Goal: Transaction & Acquisition: Purchase product/service

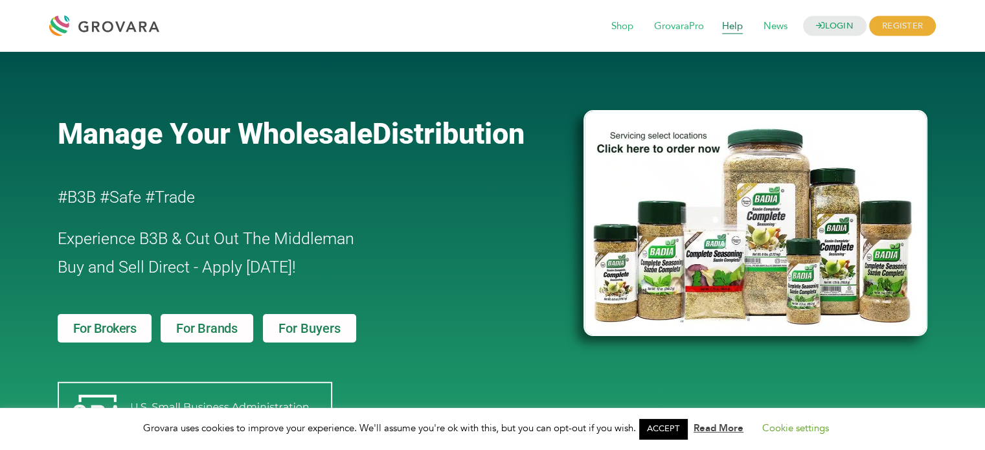
click at [726, 30] on span "Help" at bounding box center [732, 26] width 39 height 25
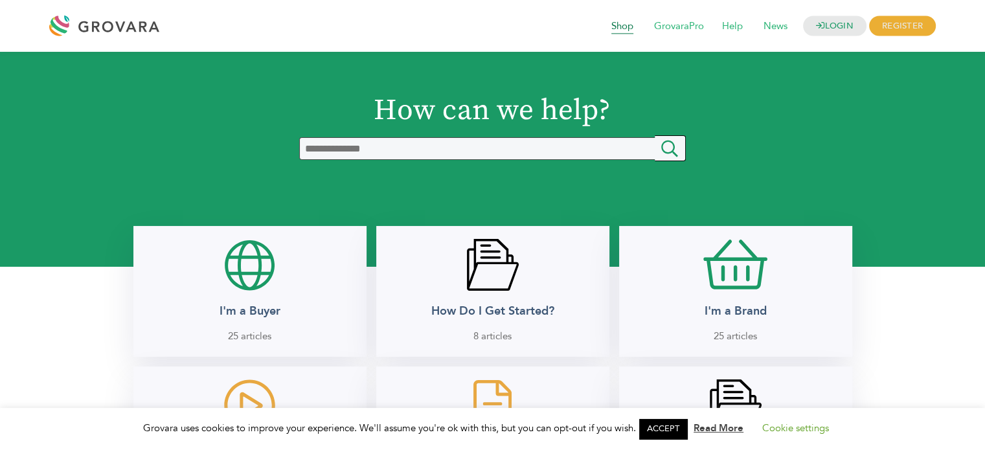
click at [620, 25] on span "Shop" at bounding box center [622, 26] width 40 height 25
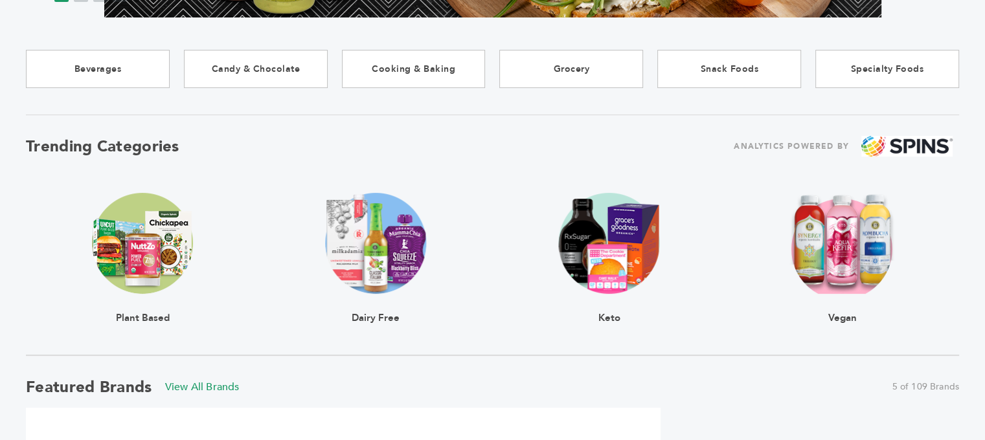
scroll to position [319, 0]
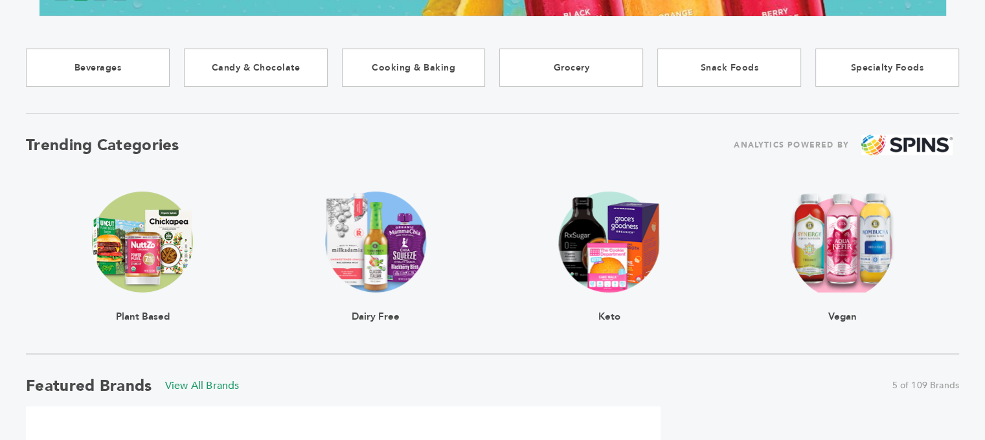
click at [147, 237] on img at bounding box center [142, 242] width 101 height 101
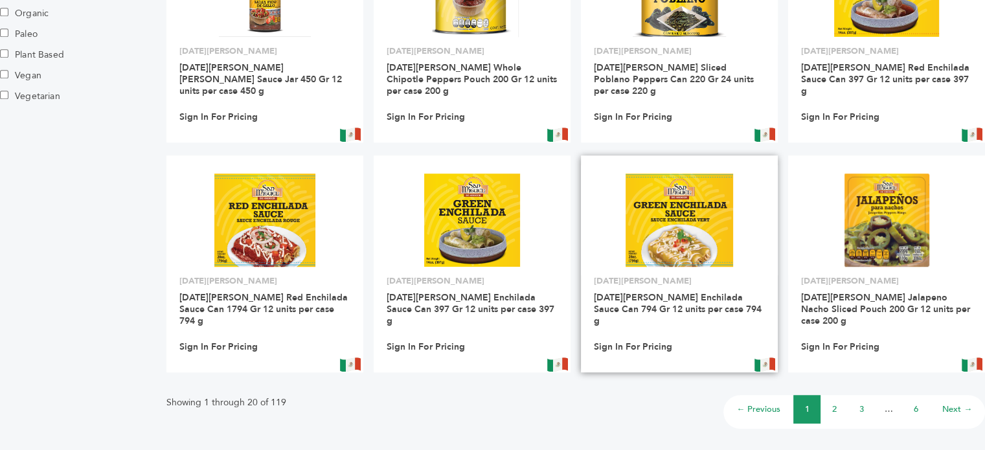
scroll to position [1103, 0]
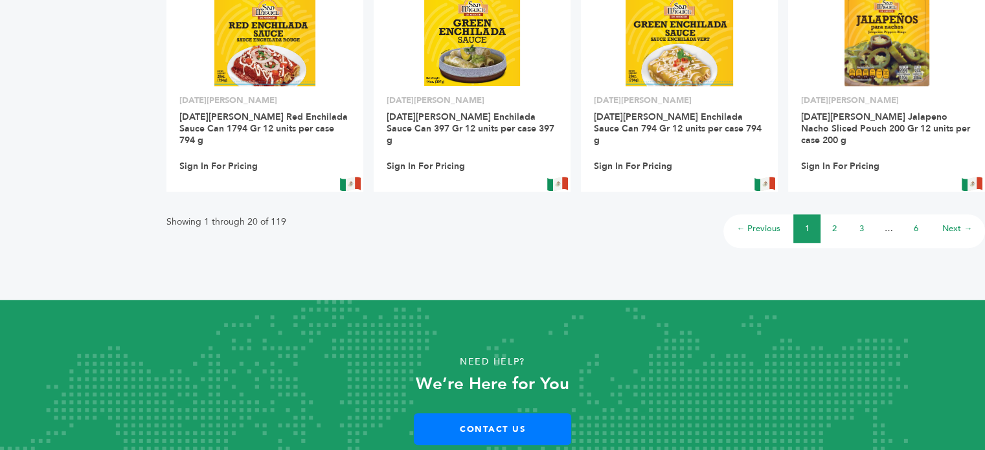
click at [830, 214] on li "2" at bounding box center [833, 228] width 27 height 28
click at [826, 214] on li "2" at bounding box center [833, 228] width 27 height 28
click at [827, 214] on li "2" at bounding box center [833, 228] width 27 height 28
click at [847, 214] on li "2" at bounding box center [833, 228] width 27 height 28
click at [838, 214] on li "2" at bounding box center [833, 228] width 27 height 28
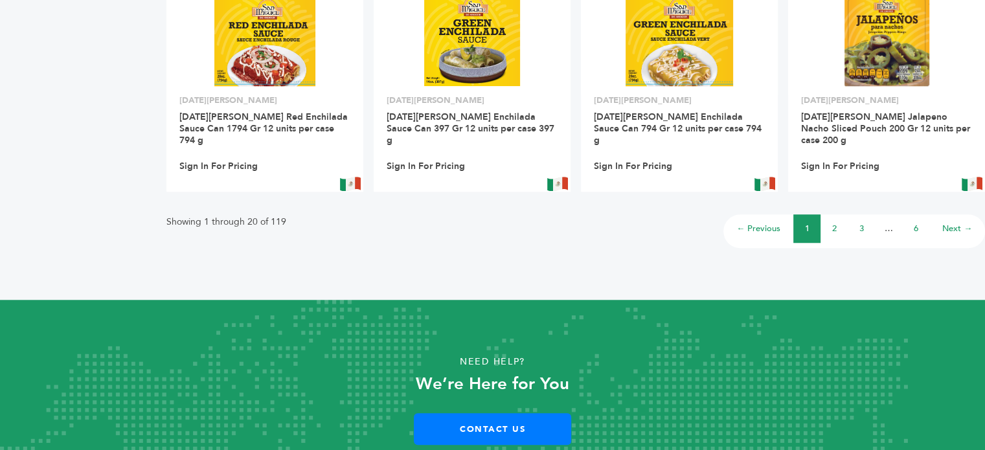
click at [834, 223] on link "2" at bounding box center [834, 229] width 5 height 12
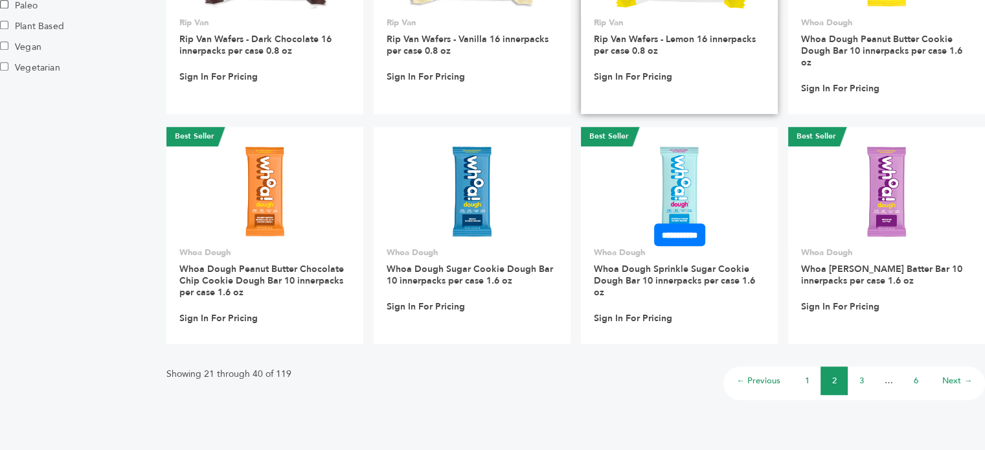
scroll to position [917, 0]
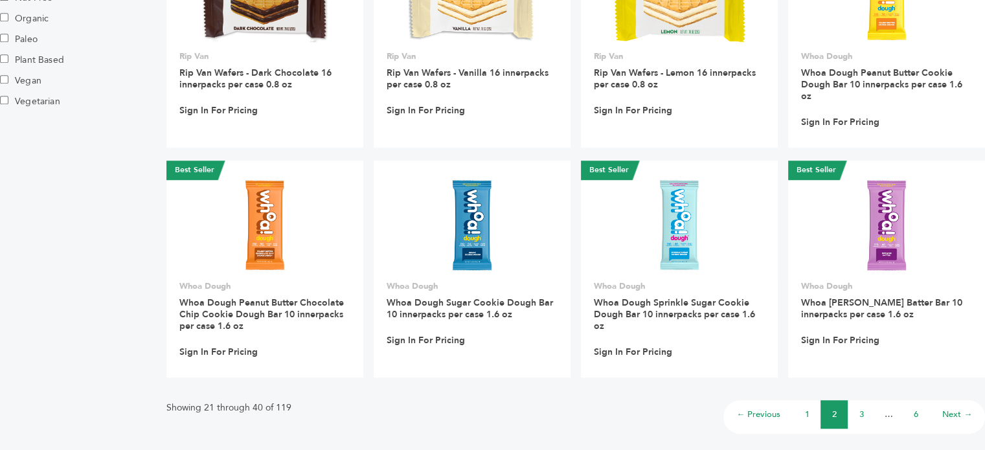
click at [860, 409] on link "3" at bounding box center [861, 415] width 5 height 12
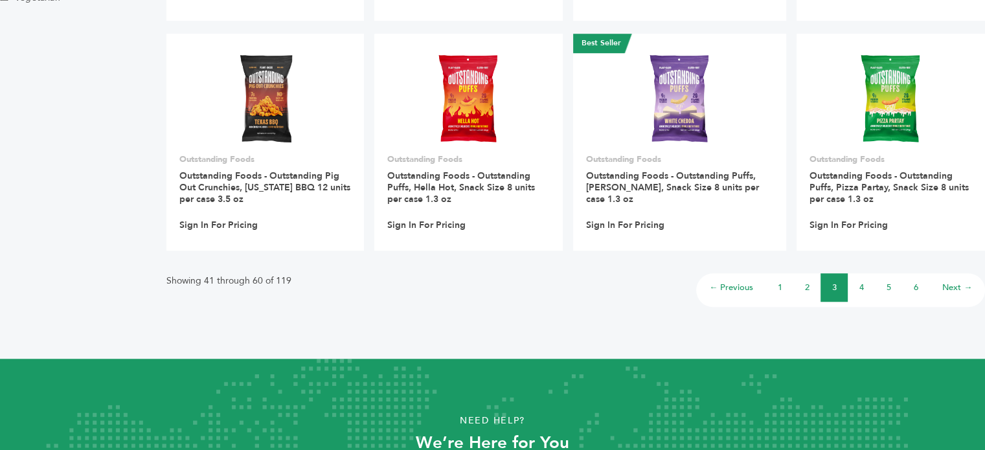
scroll to position [1027, 0]
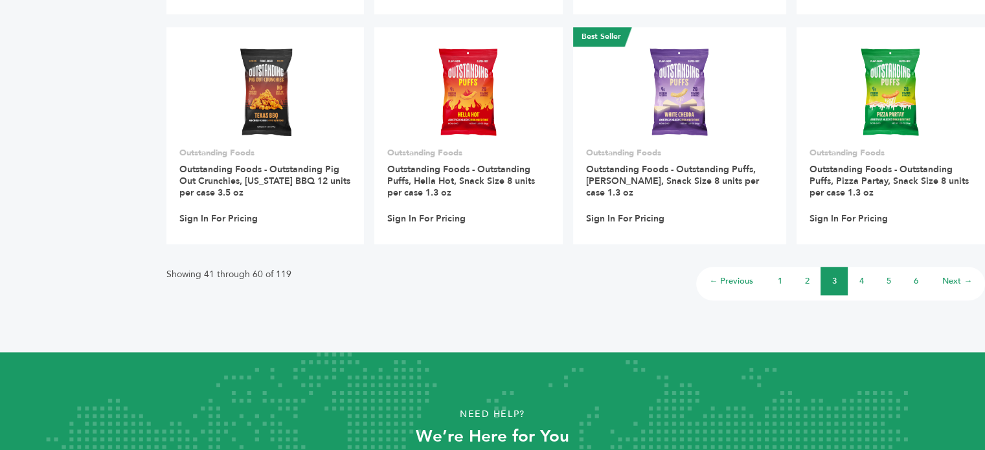
click at [863, 286] on li "4" at bounding box center [861, 281] width 27 height 28
click at [859, 281] on link "4" at bounding box center [861, 281] width 5 height 12
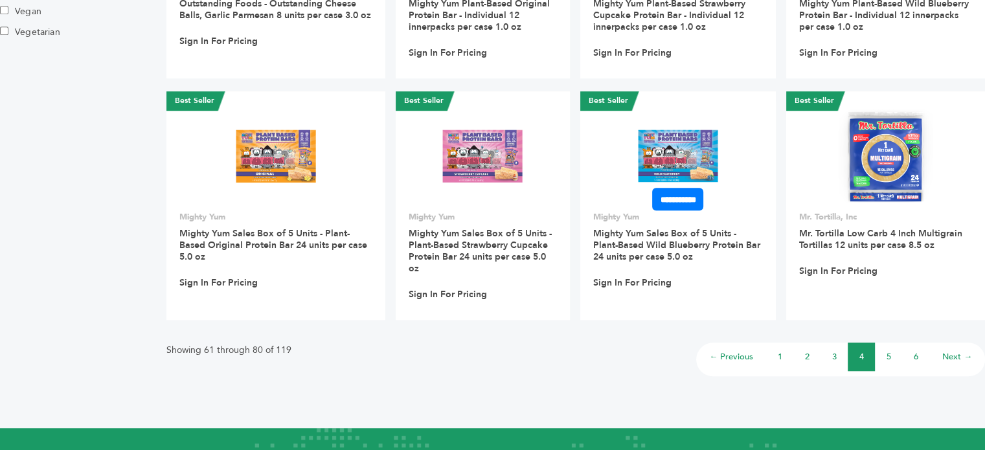
scroll to position [992, 0]
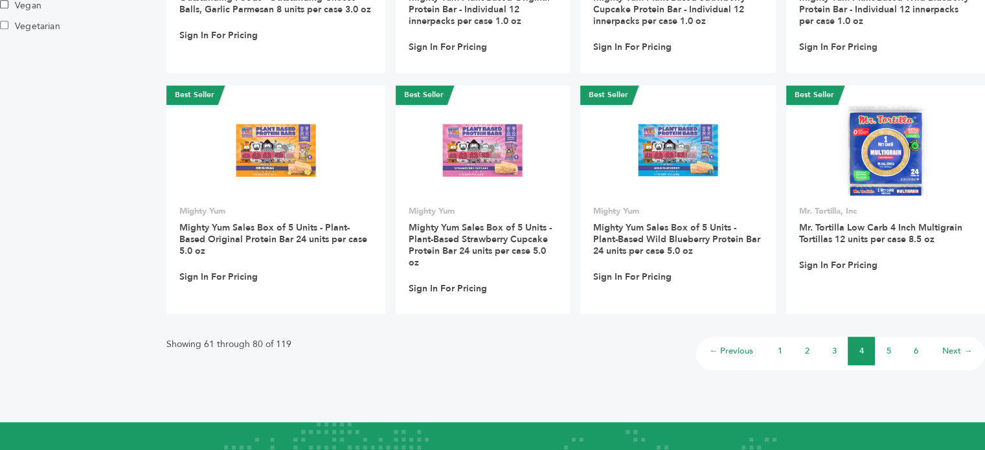
click at [779, 345] on link "1" at bounding box center [780, 351] width 5 height 12
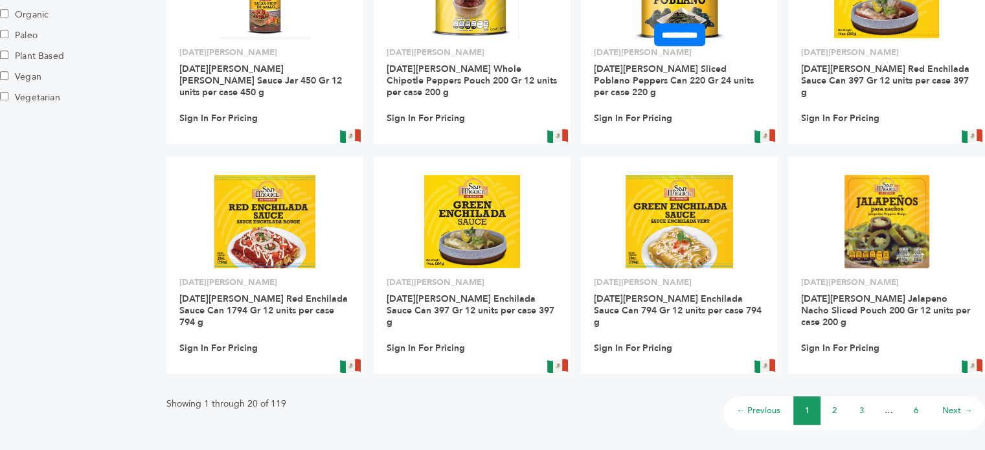
scroll to position [1103, 0]
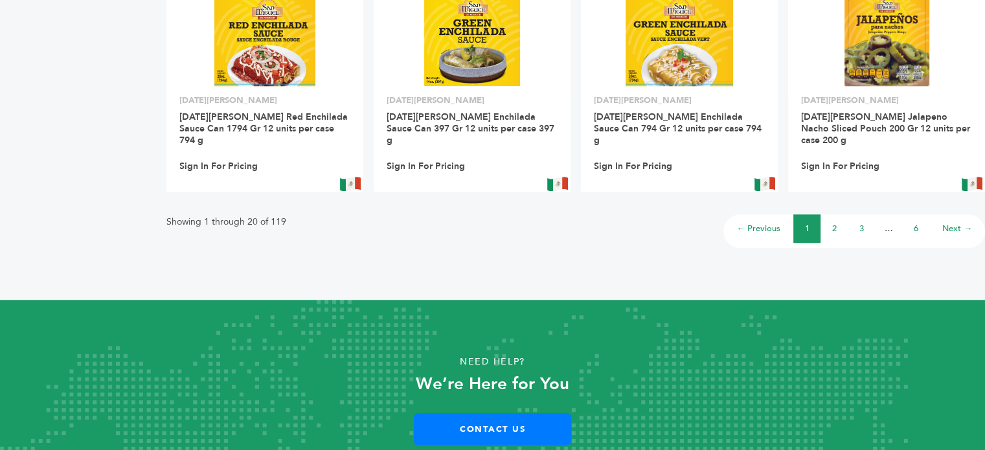
click at [839, 214] on li "2" at bounding box center [833, 228] width 27 height 28
click at [832, 223] on link "2" at bounding box center [834, 229] width 5 height 12
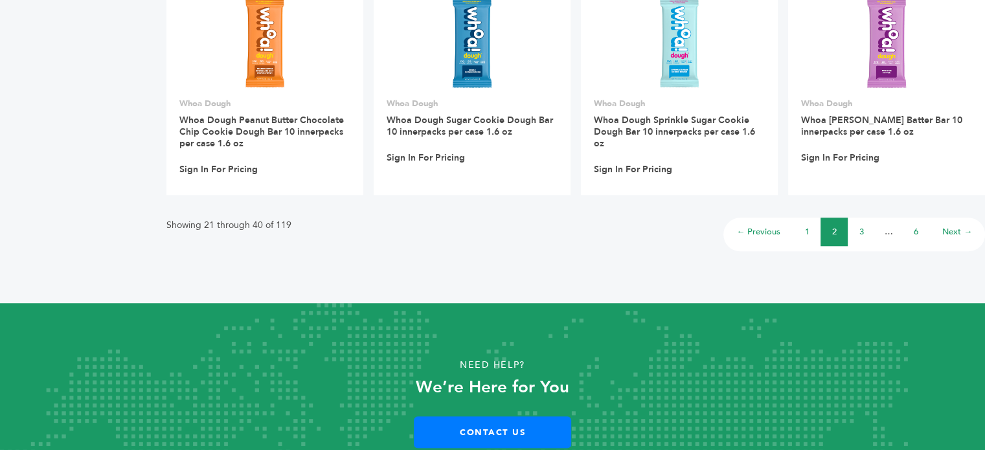
scroll to position [1105, 0]
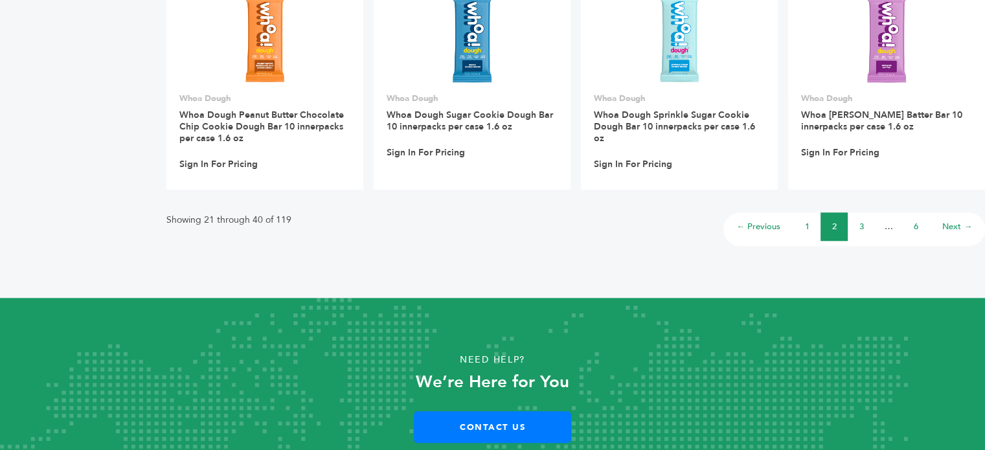
click at [864, 215] on li "3" at bounding box center [861, 226] width 27 height 28
click at [857, 215] on li "3" at bounding box center [861, 226] width 27 height 28
click at [859, 221] on link "3" at bounding box center [861, 227] width 5 height 12
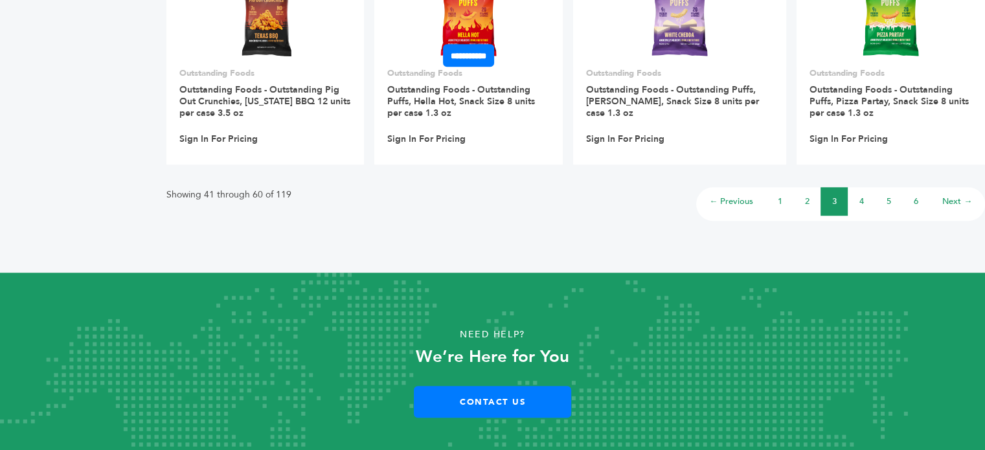
scroll to position [1126, 0]
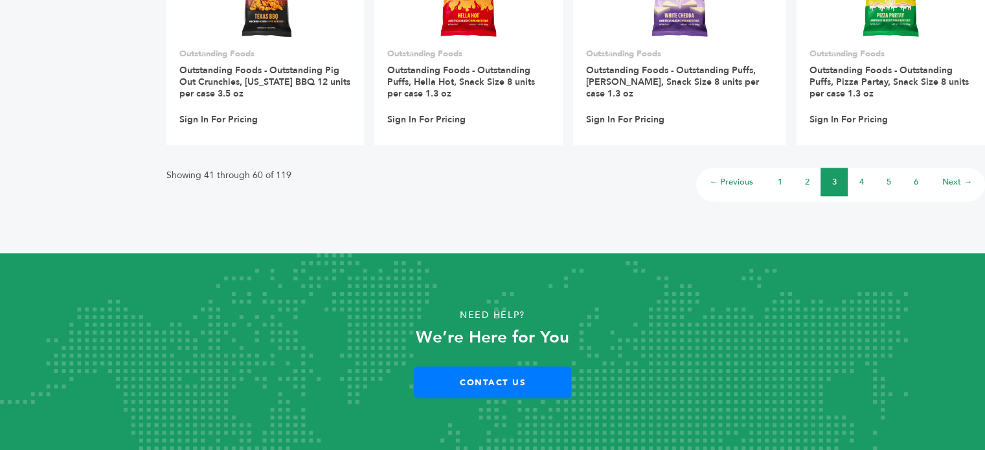
click at [857, 183] on li "4" at bounding box center [861, 182] width 27 height 28
click at [867, 183] on li "4" at bounding box center [861, 182] width 27 height 28
click at [861, 183] on link "4" at bounding box center [861, 182] width 5 height 12
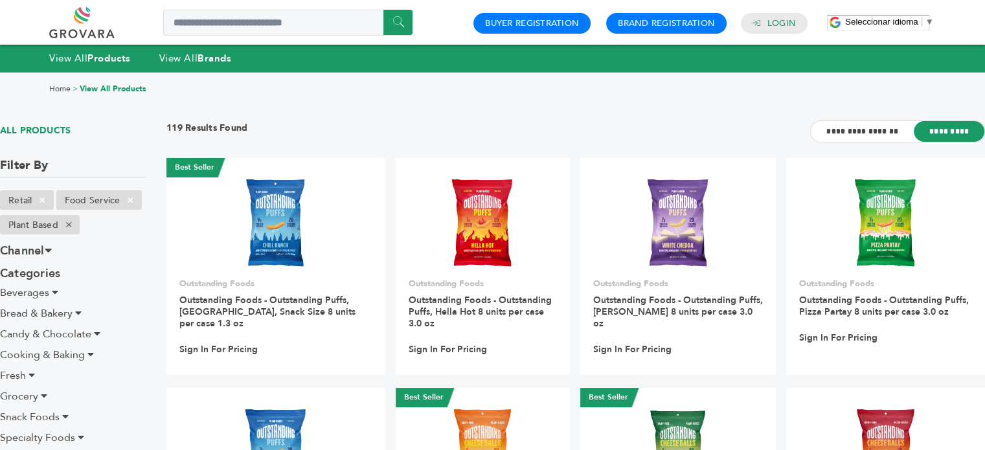
click at [243, 124] on h3 "119 Results Found" at bounding box center [206, 132] width 81 height 20
drag, startPoint x: 261, startPoint y: 123, endPoint x: 192, endPoint y: 124, distance: 68.6
click at [192, 124] on div "**********" at bounding box center [575, 139] width 819 height 38
drag, startPoint x: 168, startPoint y: 124, endPoint x: 259, endPoint y: 124, distance: 91.3
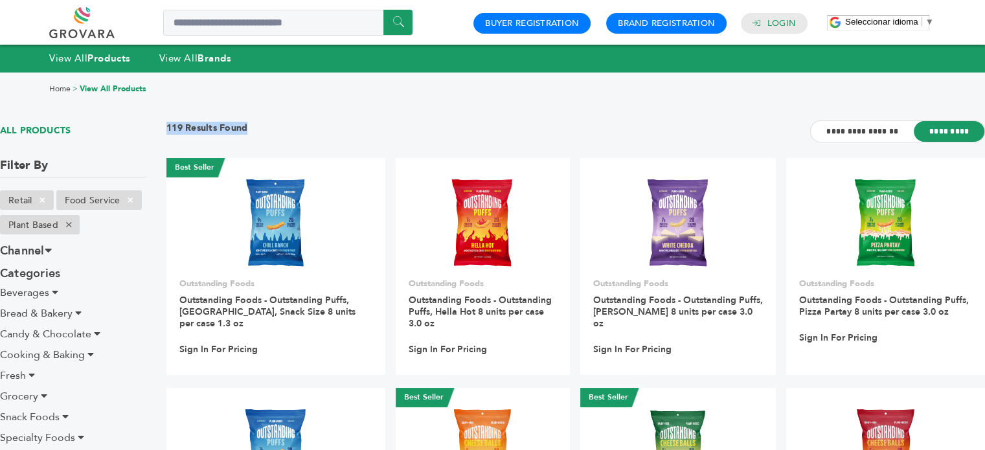
click at [259, 124] on div "**********" at bounding box center [575, 139] width 819 height 38
click at [229, 124] on h3 "119 Results Found" at bounding box center [206, 132] width 81 height 20
drag, startPoint x: 163, startPoint y: 126, endPoint x: 243, endPoint y: 125, distance: 80.3
click at [152, 104] on div "Home > View All Products" at bounding box center [492, 89] width 985 height 34
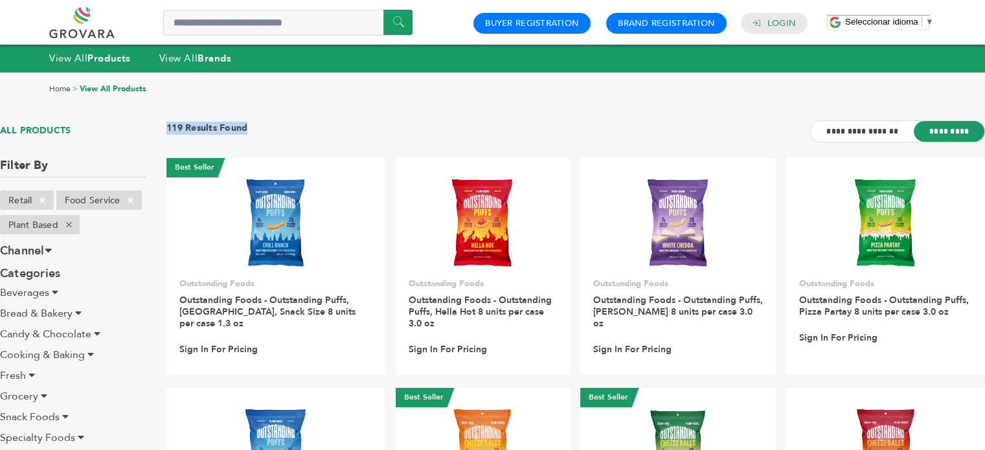
drag, startPoint x: 168, startPoint y: 129, endPoint x: 266, endPoint y: 129, distance: 98.4
click at [266, 129] on div "**********" at bounding box center [575, 139] width 819 height 38
click at [162, 94] on div "Home > View All Products" at bounding box center [492, 89] width 887 height 11
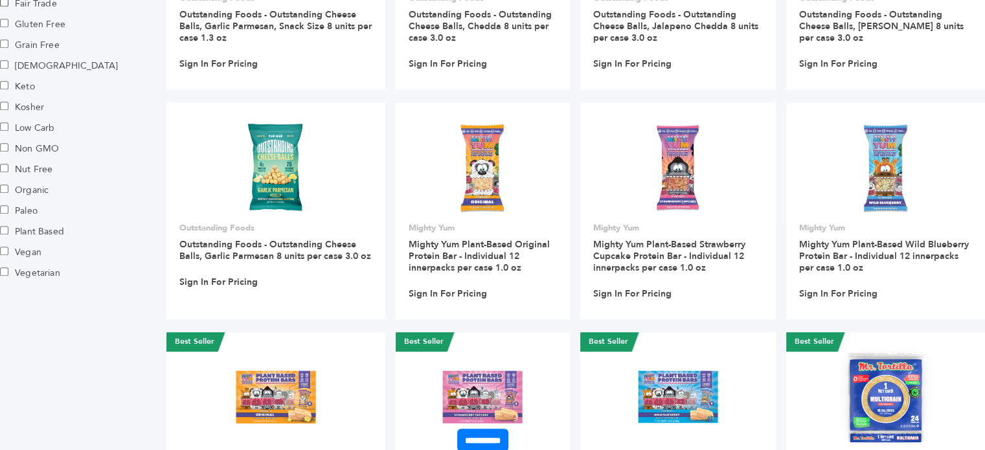
scroll to position [1149, 0]
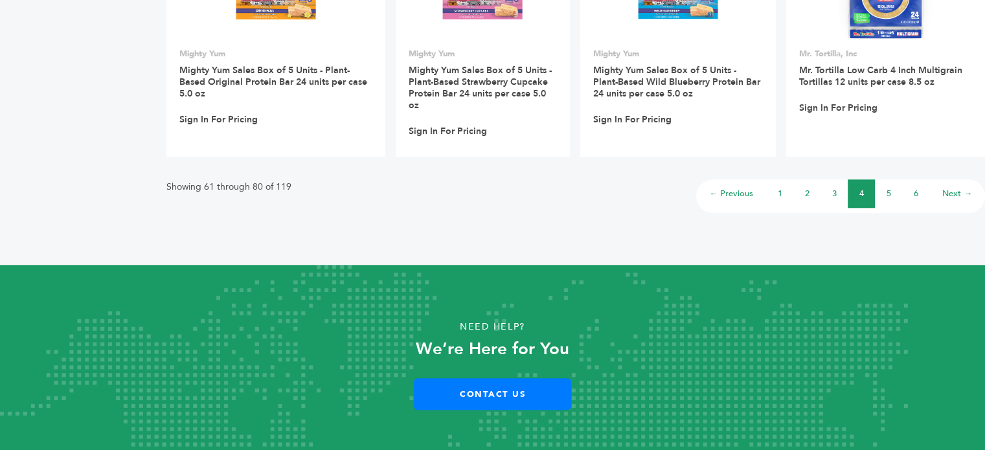
click at [887, 188] on link "5" at bounding box center [889, 194] width 5 height 12
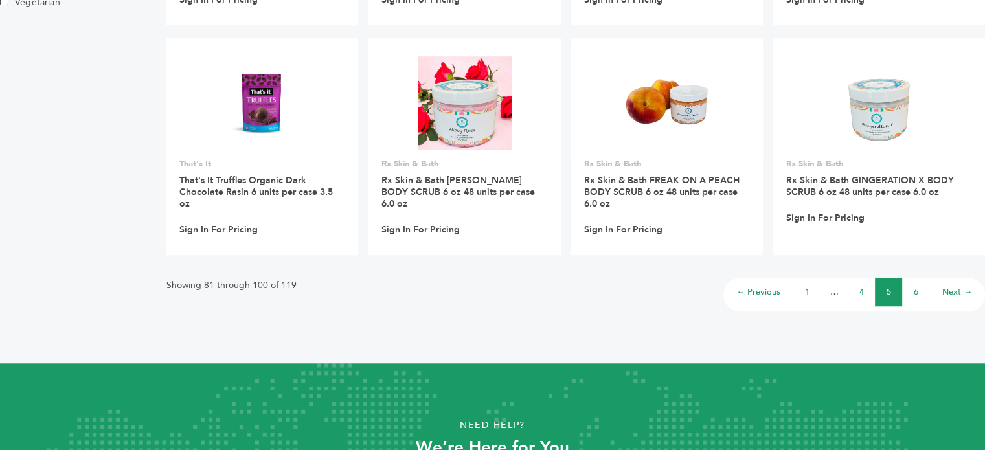
scroll to position [1114, 0]
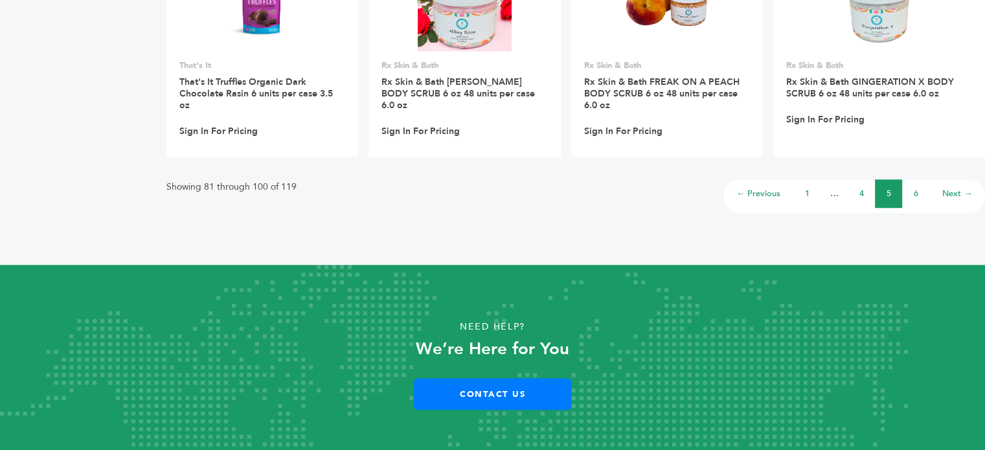
drag, startPoint x: 167, startPoint y: 177, endPoint x: 311, endPoint y: 183, distance: 143.9
click at [311, 183] on div "Showing 81 through 100 of 119 ← Previous 1 … 4 5 6 Next →" at bounding box center [575, 191] width 819 height 43
click at [286, 179] on p "Showing 81 through 100 of 119" at bounding box center [231, 187] width 130 height 16
drag, startPoint x: 166, startPoint y: 168, endPoint x: 313, endPoint y: 186, distance: 148.7
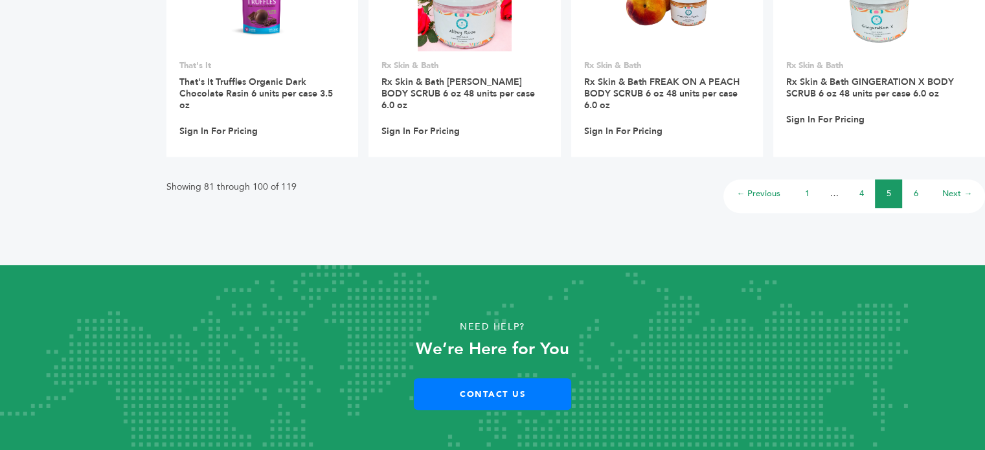
click at [313, 186] on div "Showing 81 through 100 of 119 ← Previous 1 … 4 5 6 Next →" at bounding box center [575, 191] width 819 height 43
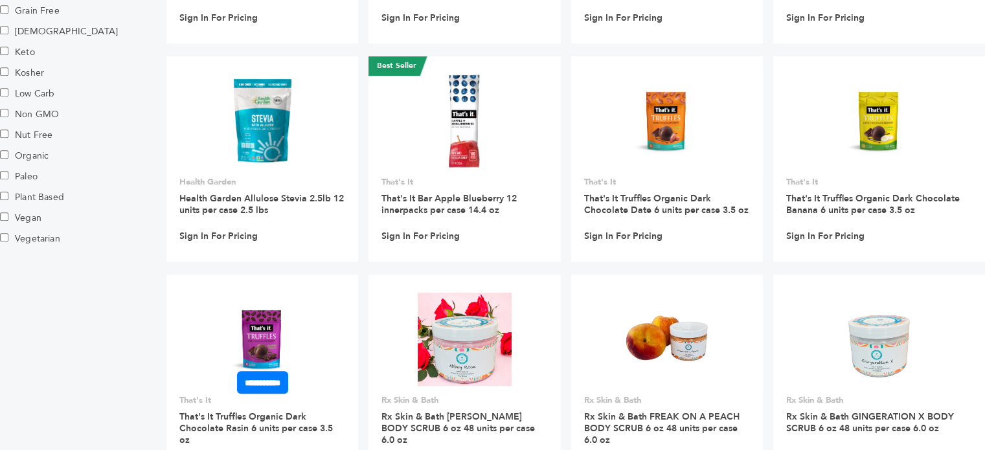
scroll to position [881, 0]
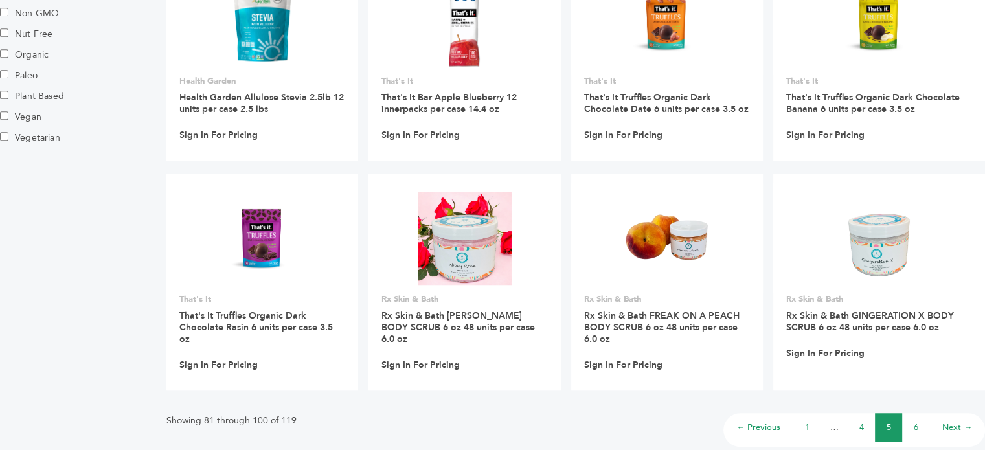
drag, startPoint x: 295, startPoint y: 409, endPoint x: 168, endPoint y: 411, distance: 127.6
click at [168, 411] on div "Showing 81 through 100 of 119 ← Previous 1 … 4 5 6 Next →" at bounding box center [575, 424] width 819 height 43
click at [168, 413] on p "Showing 81 through 100 of 119" at bounding box center [231, 421] width 130 height 16
drag, startPoint x: 166, startPoint y: 411, endPoint x: 214, endPoint y: 409, distance: 48.0
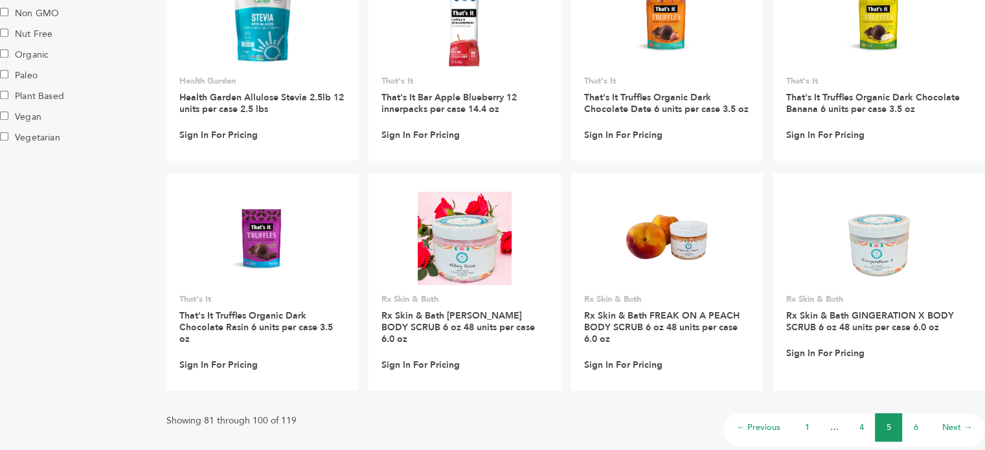
click at [381, 406] on div "Showing 81 through 100 of 119 ← Previous 1 … 4 5 6 Next →" at bounding box center [575, 424] width 819 height 43
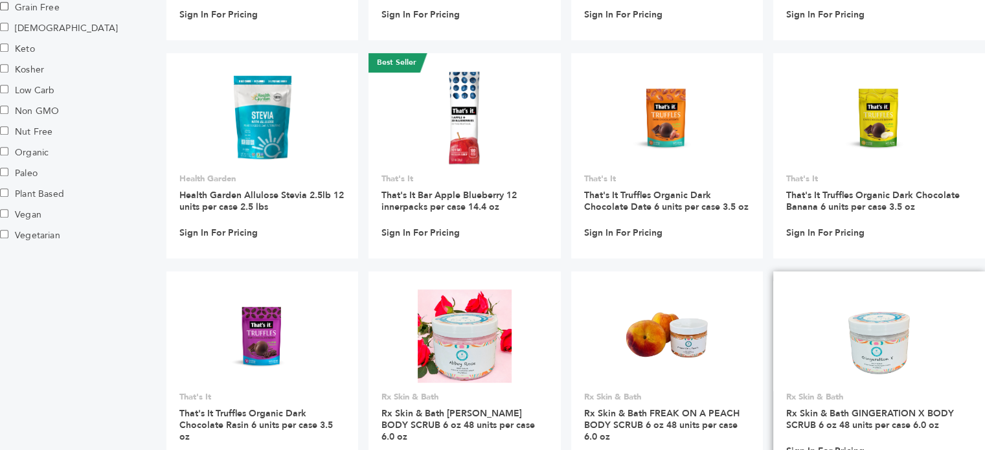
scroll to position [1114, 0]
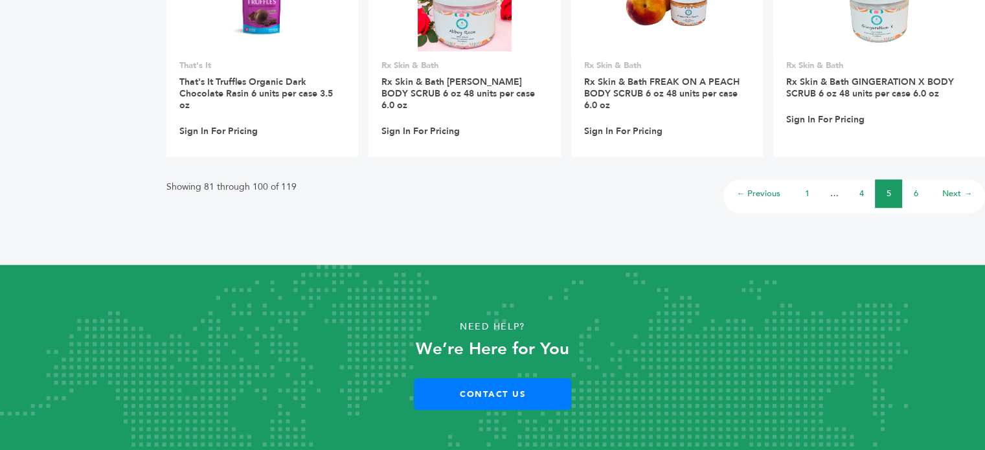
click at [808, 188] on link "1" at bounding box center [807, 194] width 5 height 12
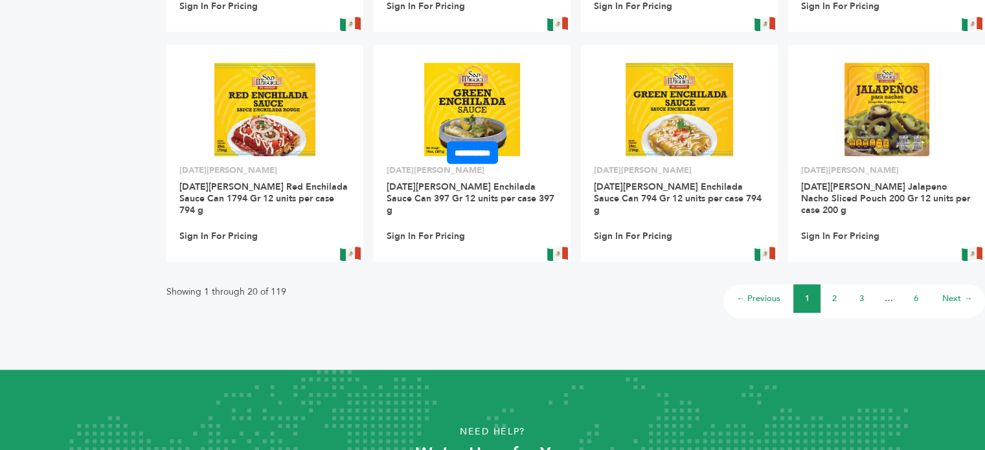
scroll to position [1103, 0]
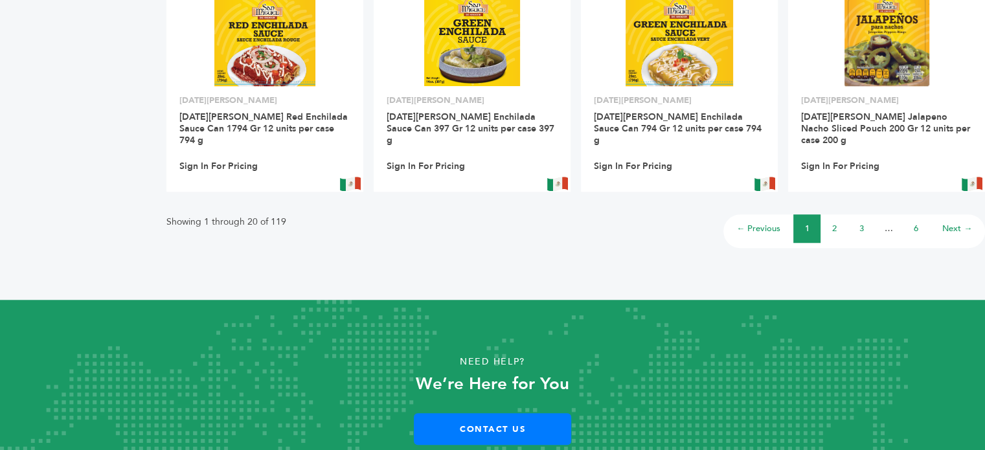
click at [833, 223] on link "2" at bounding box center [834, 229] width 5 height 12
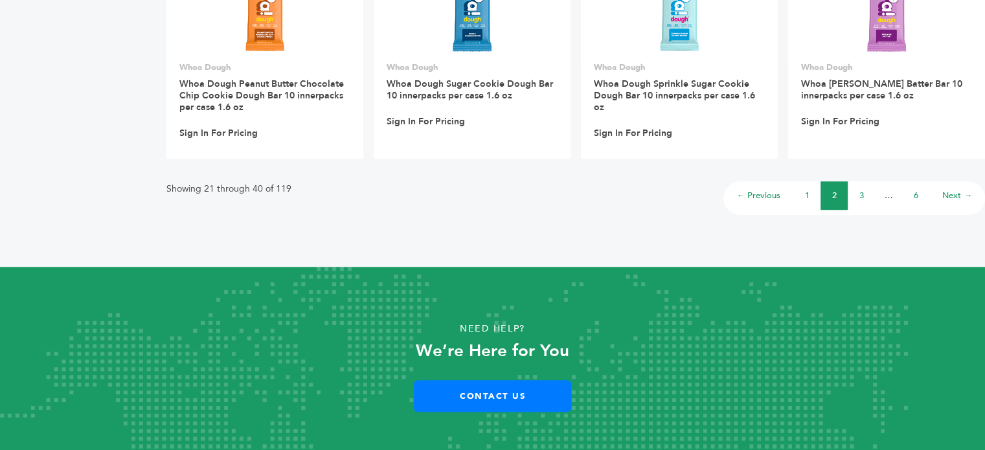
scroll to position [1136, 0]
click at [794, 186] on li "1" at bounding box center [806, 195] width 27 height 28
click at [803, 186] on li "1" at bounding box center [806, 195] width 27 height 28
click at [811, 186] on li "1" at bounding box center [806, 195] width 27 height 28
click at [805, 189] on link "1" at bounding box center [807, 195] width 5 height 12
